Goal: Information Seeking & Learning: Learn about a topic

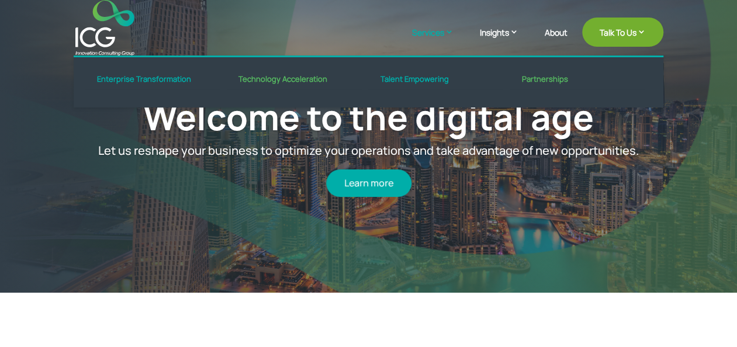
drag, startPoint x: 0, startPoint y: 0, endPoint x: 444, endPoint y: 32, distance: 444.7
click at [444, 32] on link "Services" at bounding box center [438, 40] width 53 height 29
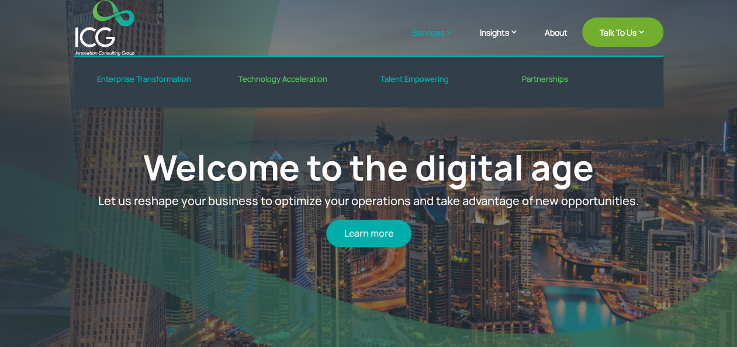
click at [427, 34] on link "Services" at bounding box center [438, 40] width 53 height 29
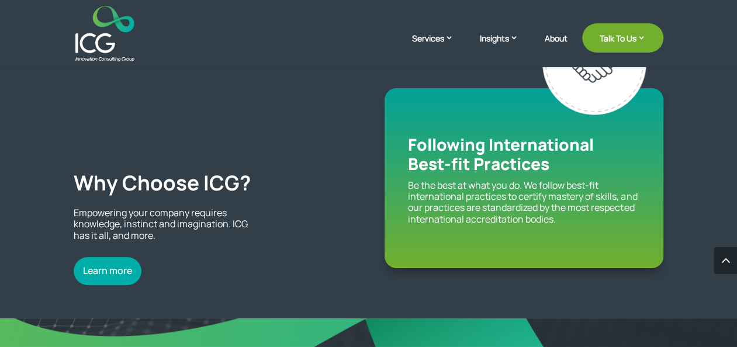
scroll to position [1753, 0]
